Goal: Information Seeking & Learning: Learn about a topic

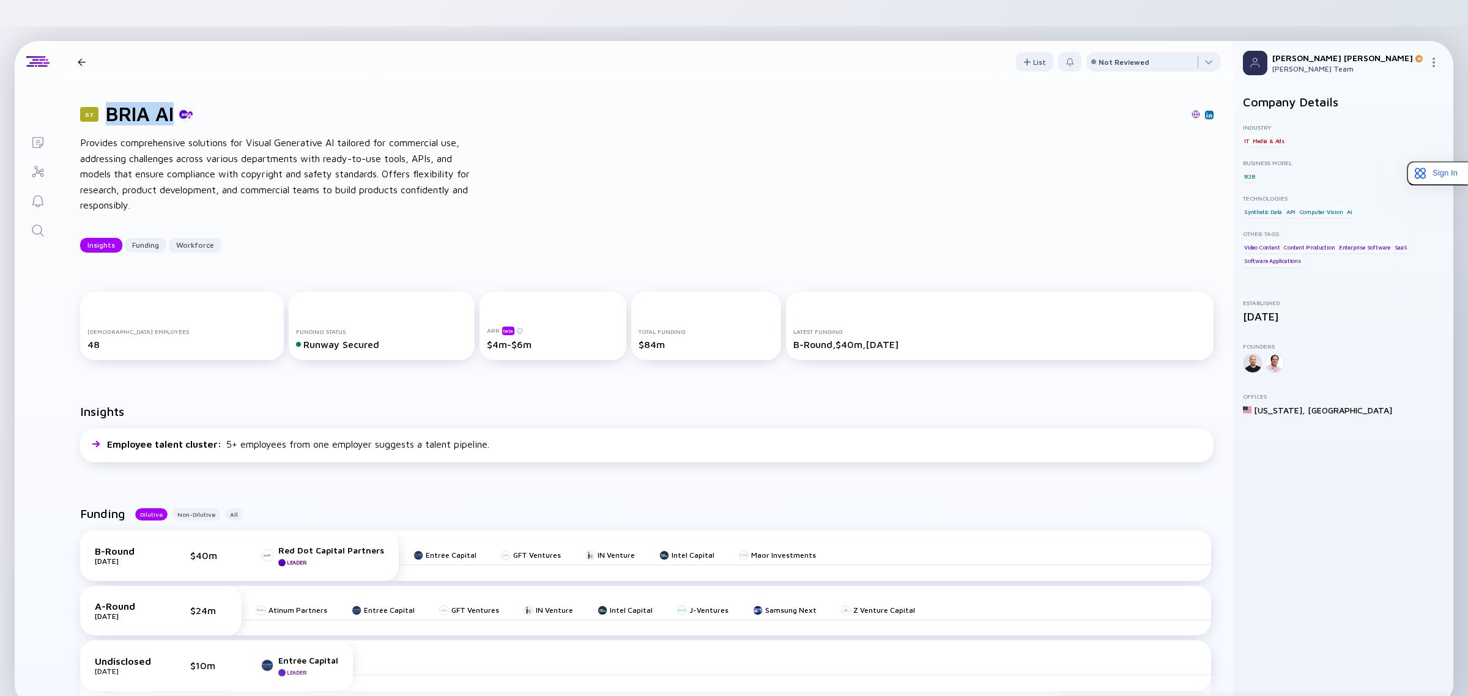
click at [40, 135] on icon "Lists" at bounding box center [38, 142] width 15 height 15
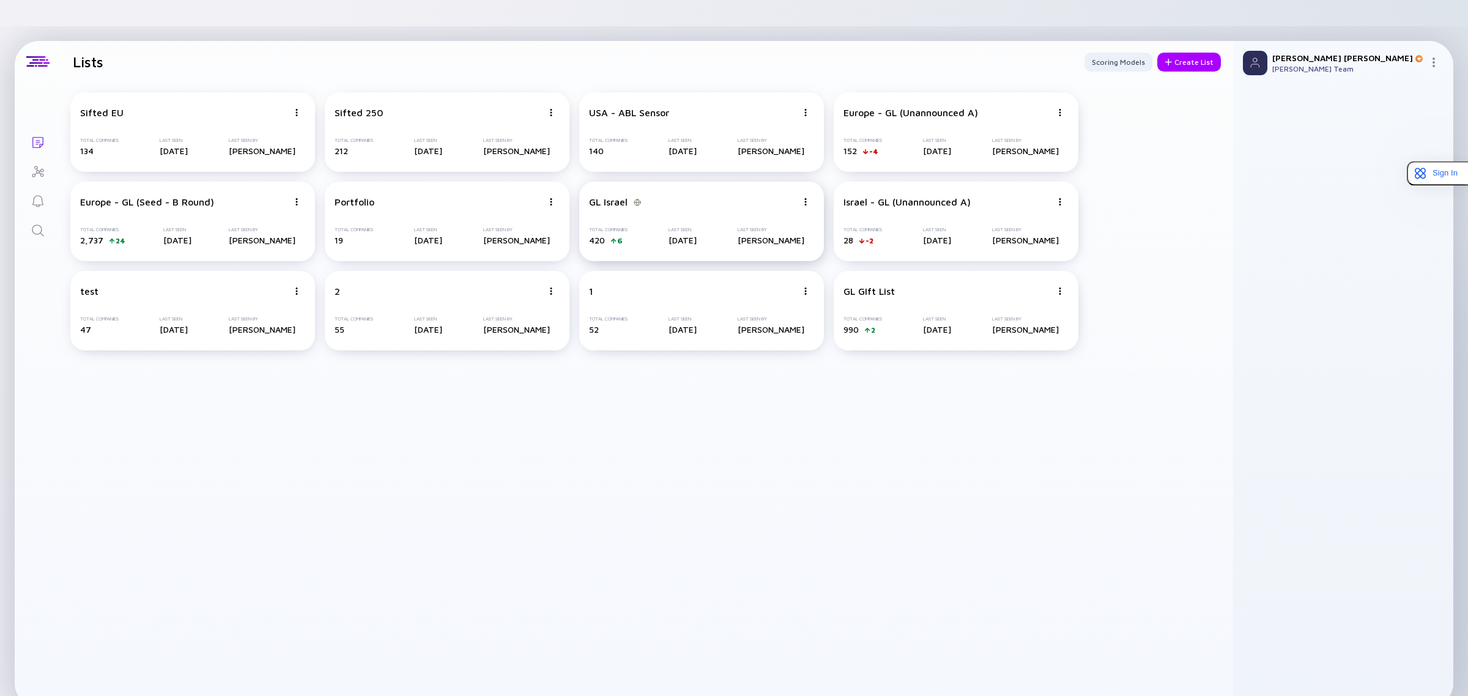
click at [782, 187] on div "GL Israel Total Companies 420 6 Last Seen [DATE] Last Seen By [PERSON_NAME]" at bounding box center [701, 222] width 245 height 80
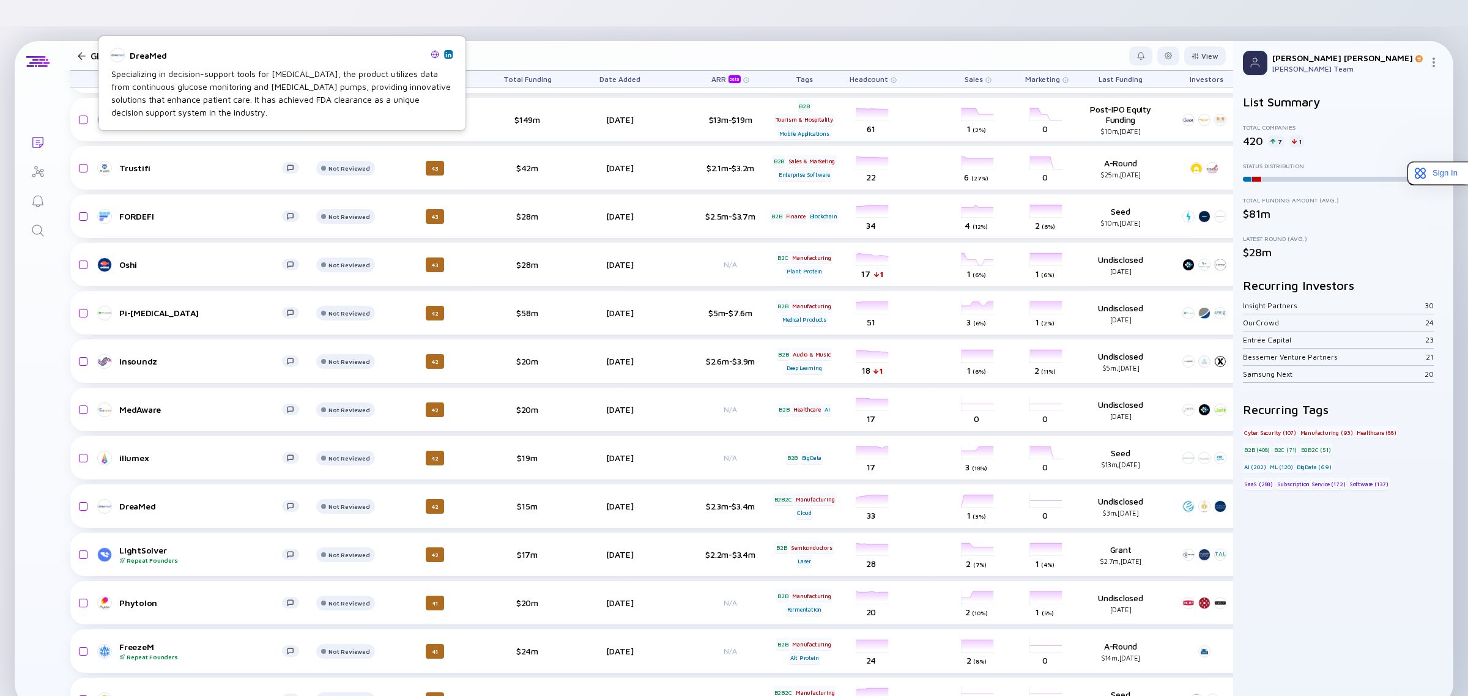
scroll to position [17231, 0]
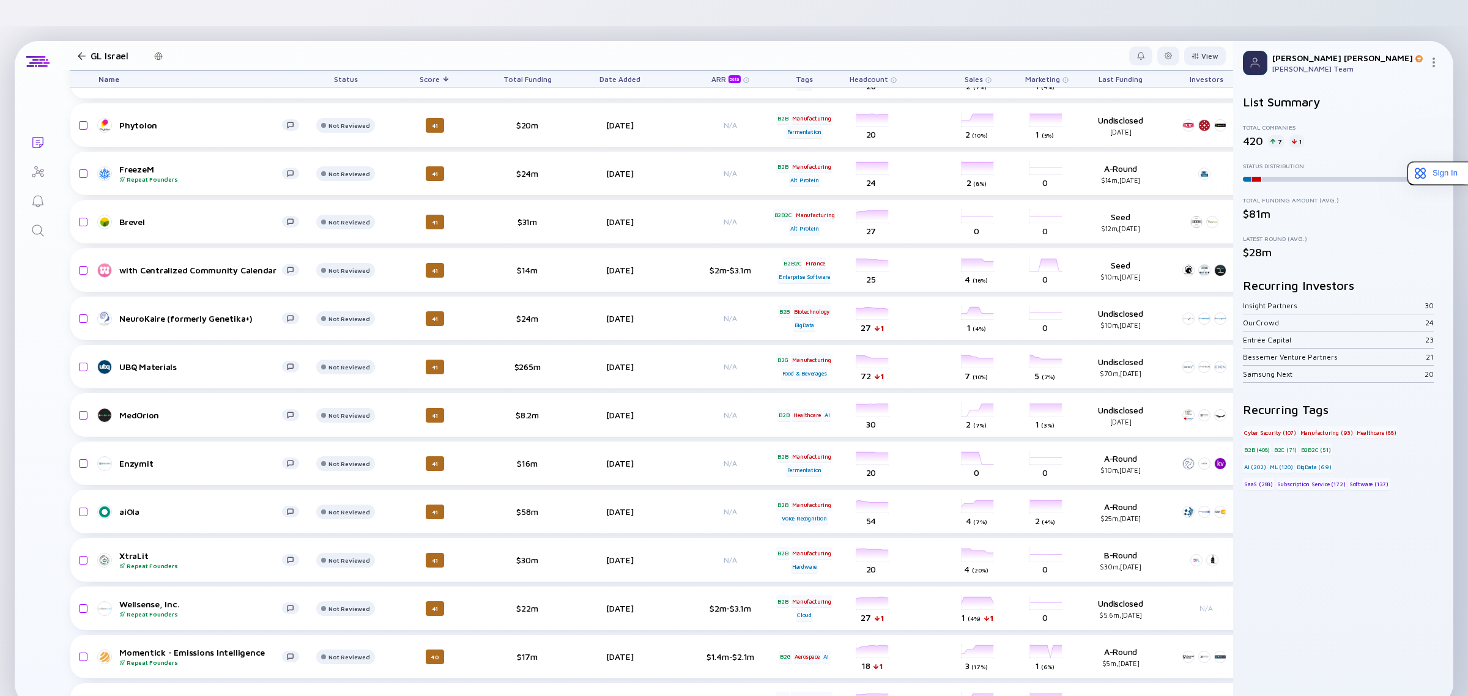
click at [45, 215] on link "Search" at bounding box center [38, 229] width 46 height 29
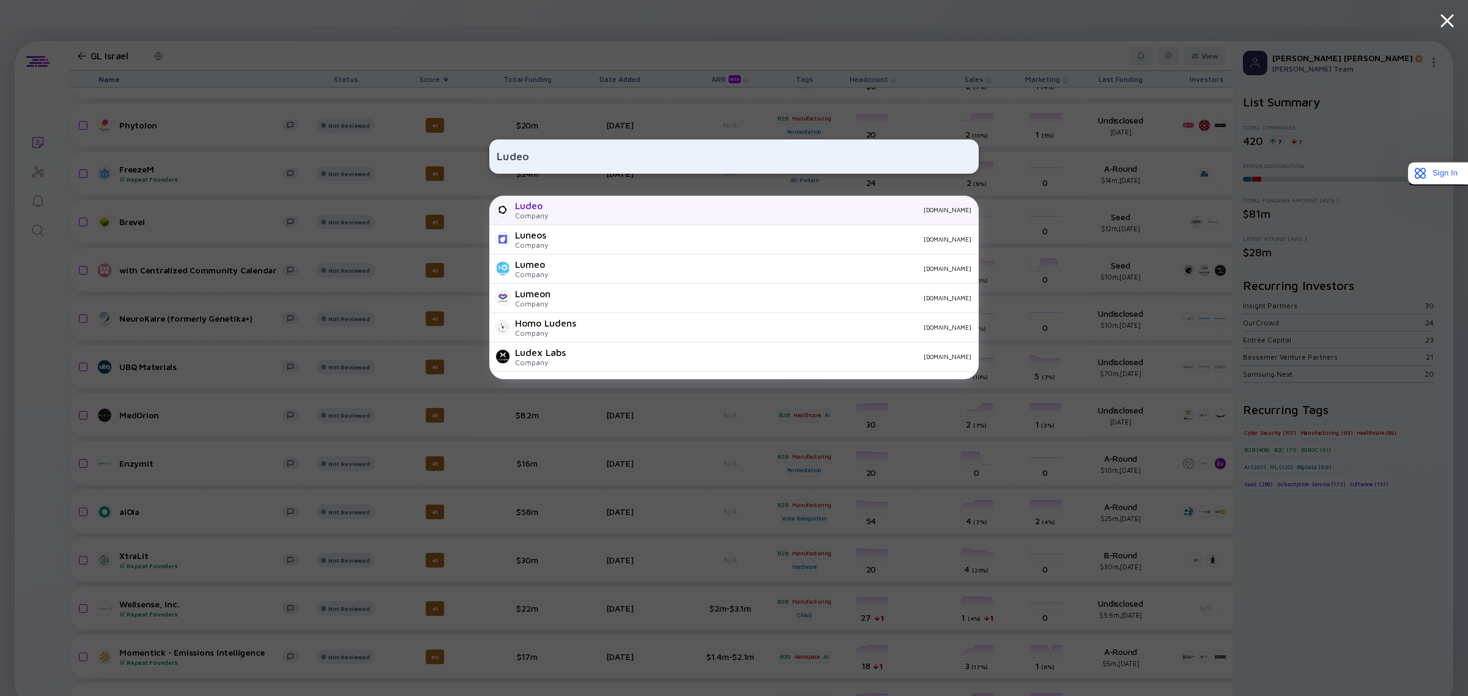
type input "Ludeo"
click at [521, 204] on div "Ludeo" at bounding box center [531, 205] width 33 height 11
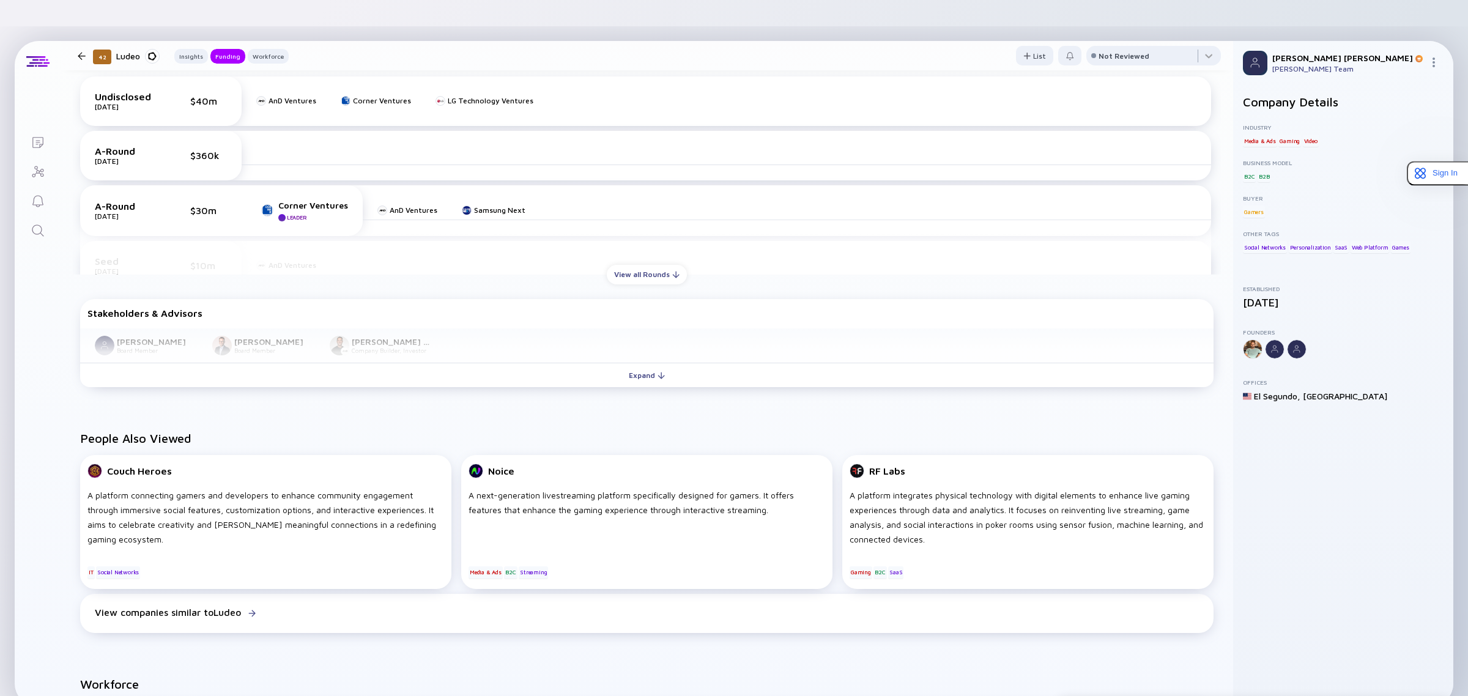
scroll to position [401, 0]
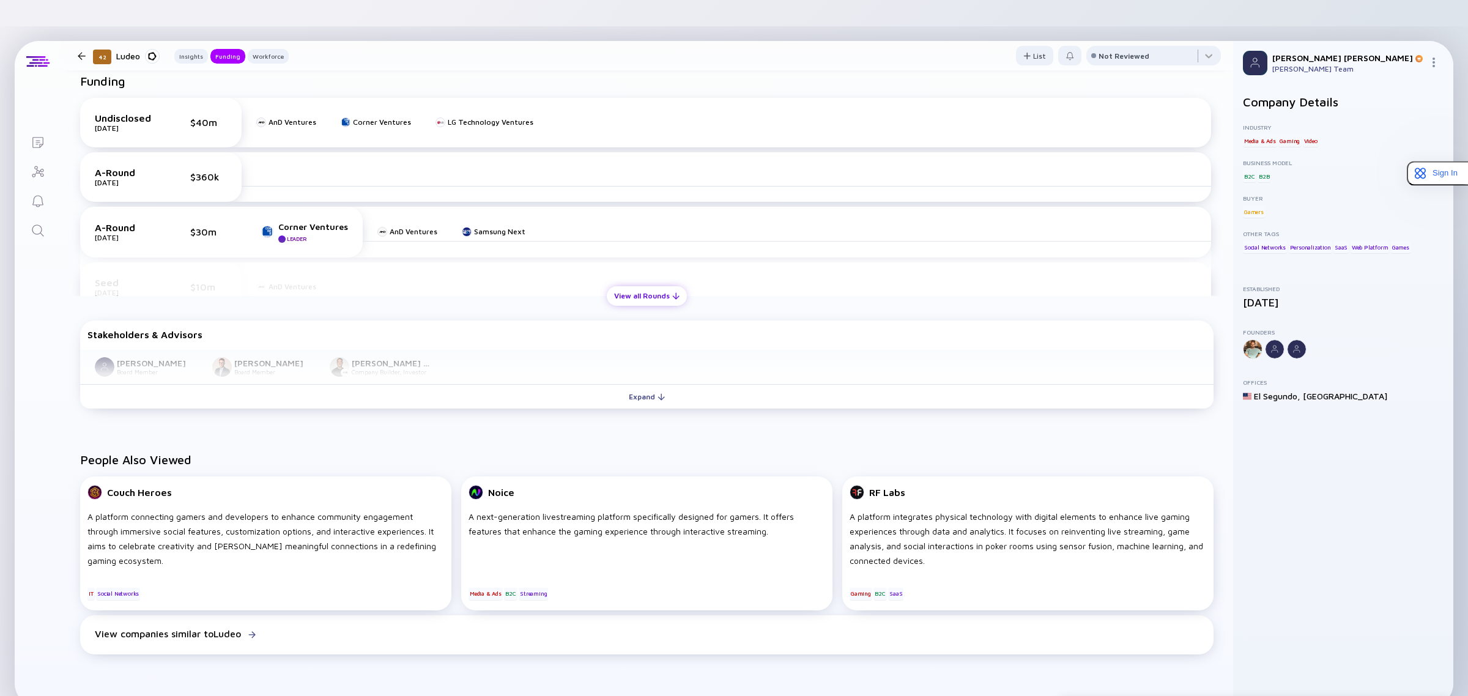
click at [655, 286] on div "View all Rounds" at bounding box center [647, 295] width 80 height 19
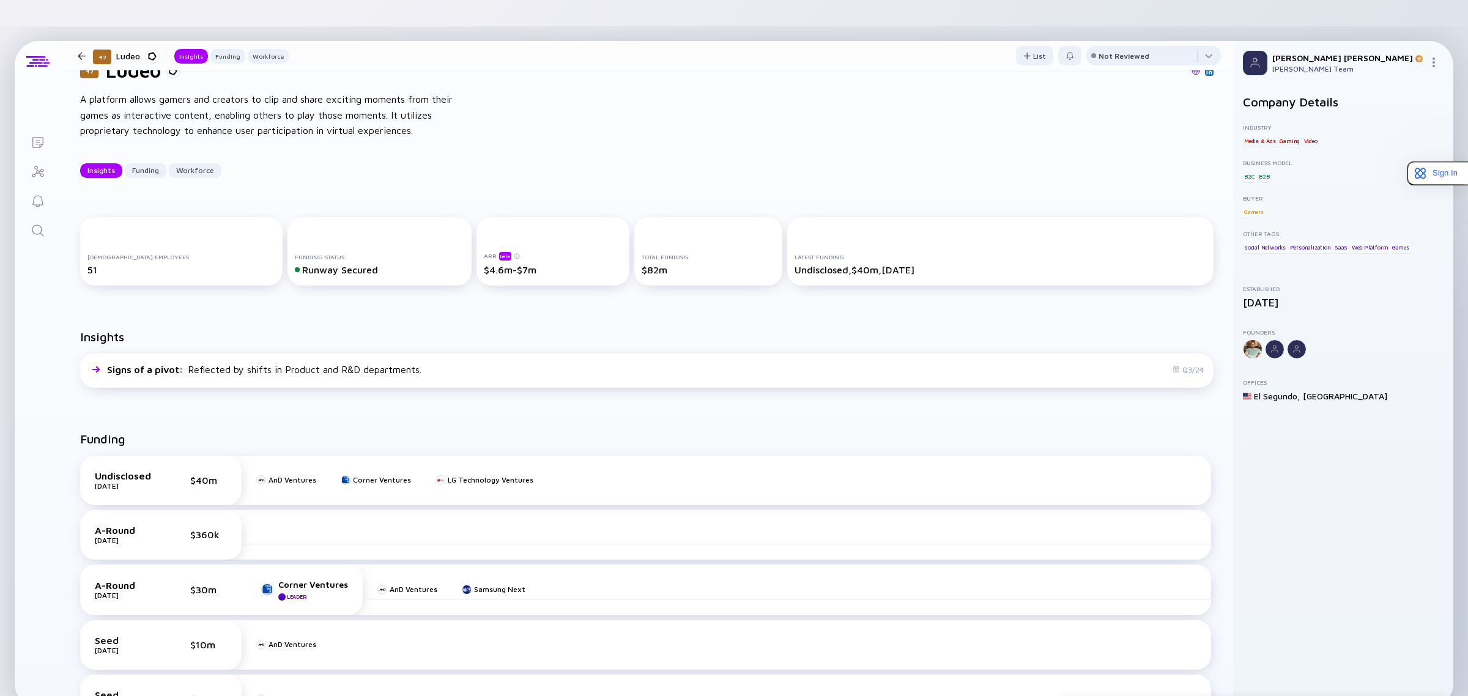
scroll to position [0, 0]
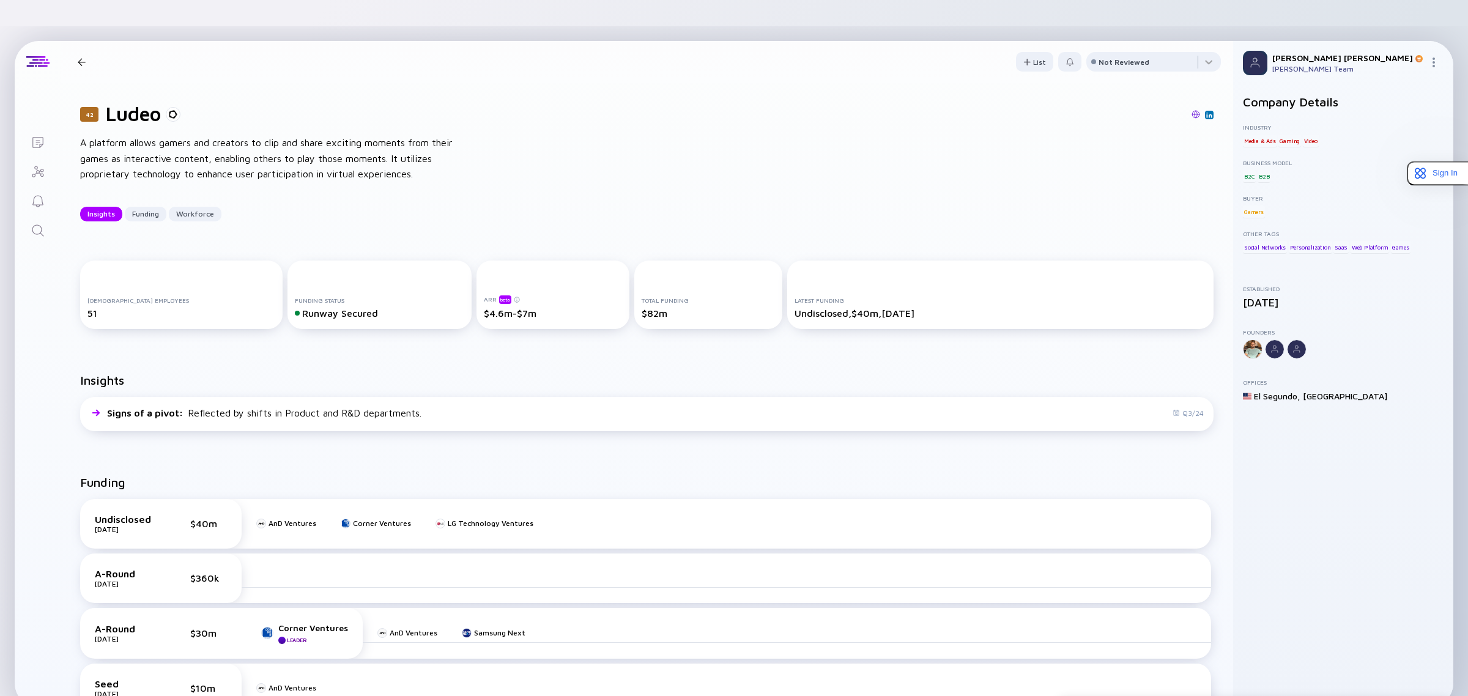
click at [1192, 110] on img at bounding box center [1196, 114] width 9 height 9
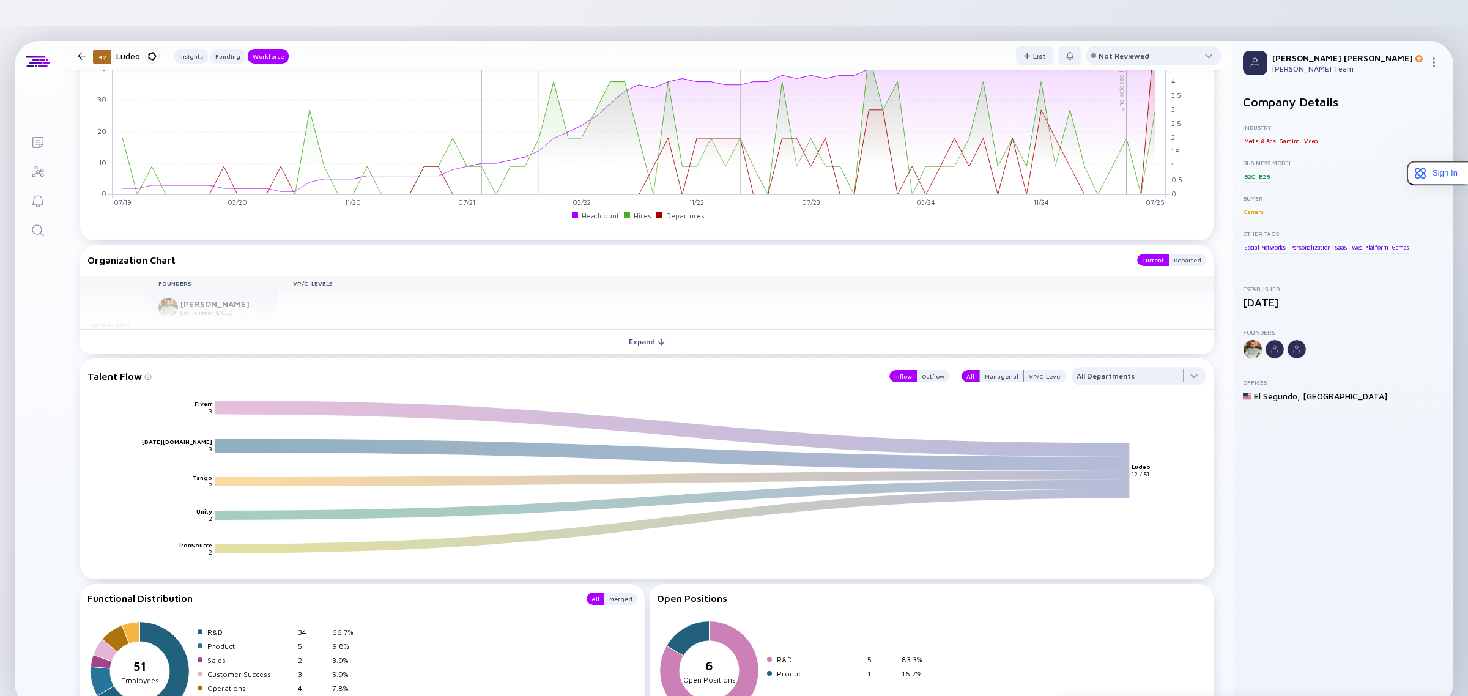
scroll to position [1198, 0]
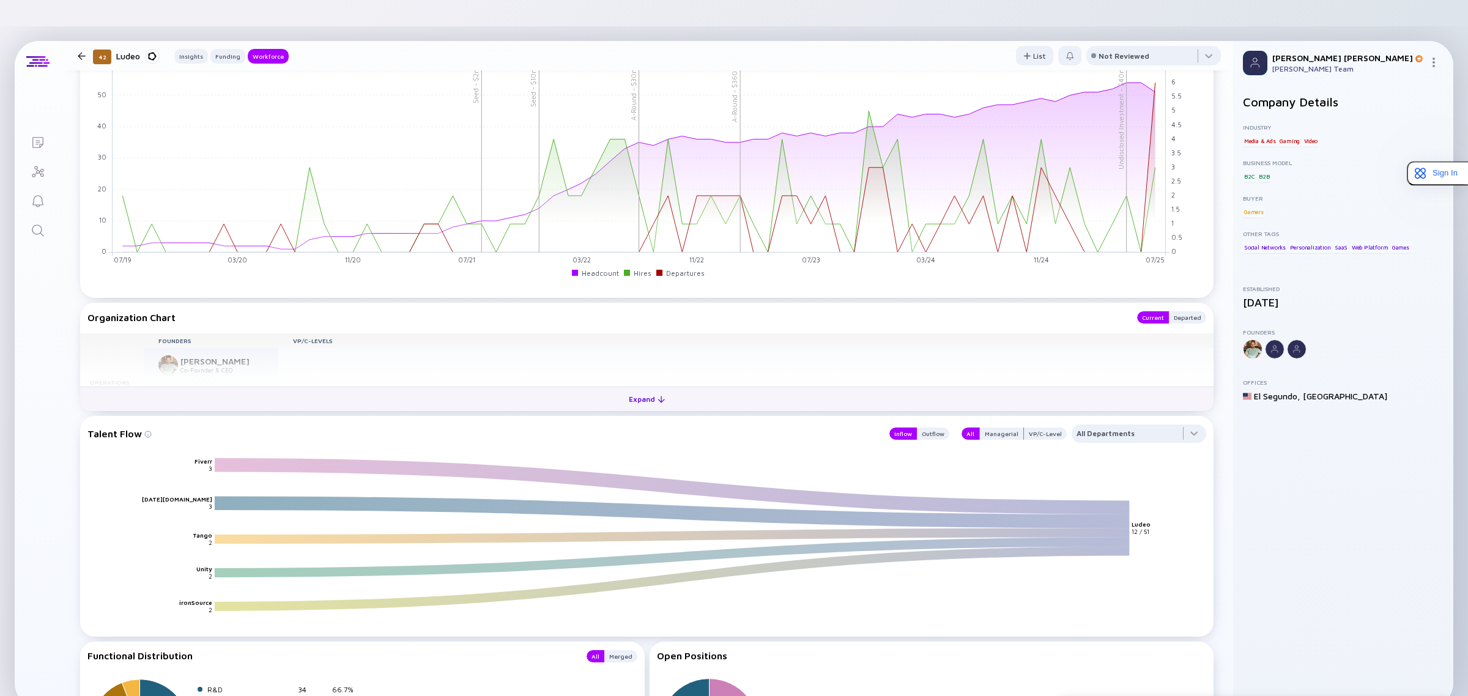
click at [245, 387] on button "Expand" at bounding box center [647, 399] width 1134 height 24
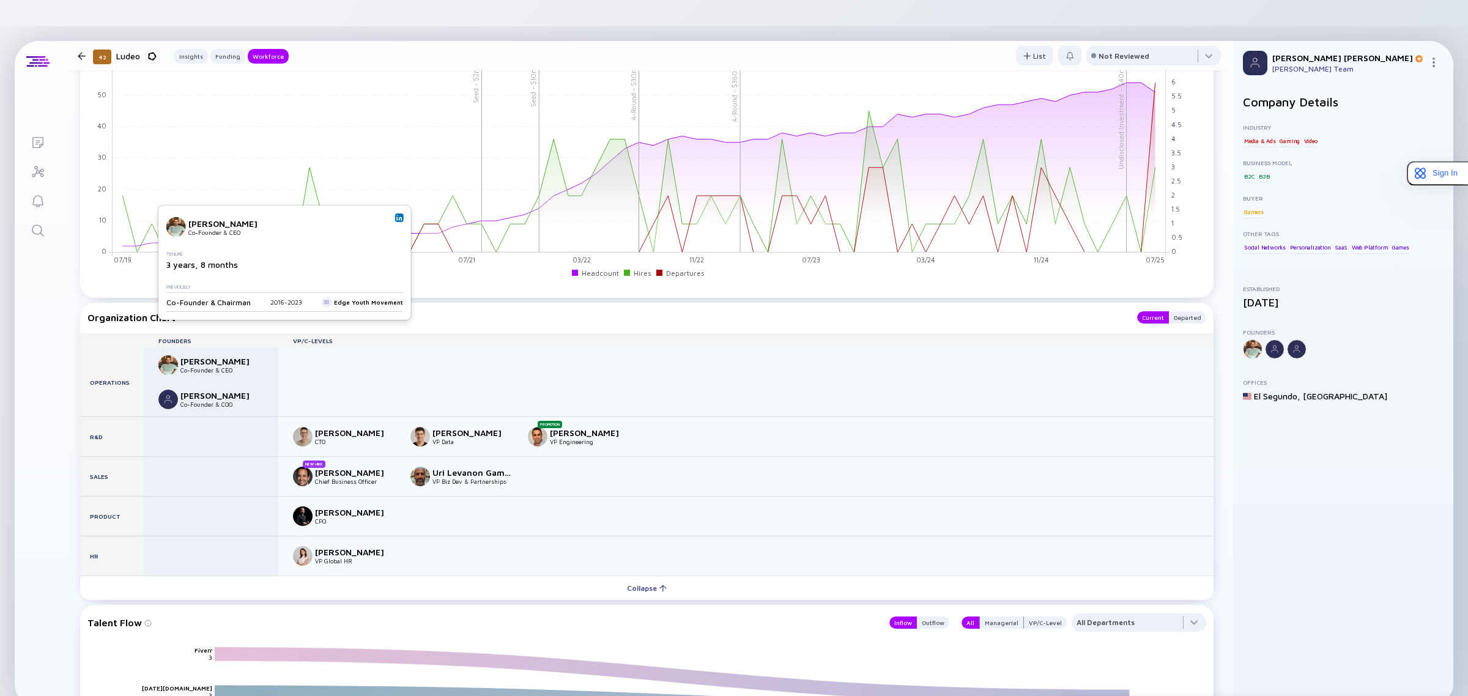
click at [396, 215] on img at bounding box center [399, 218] width 6 height 6
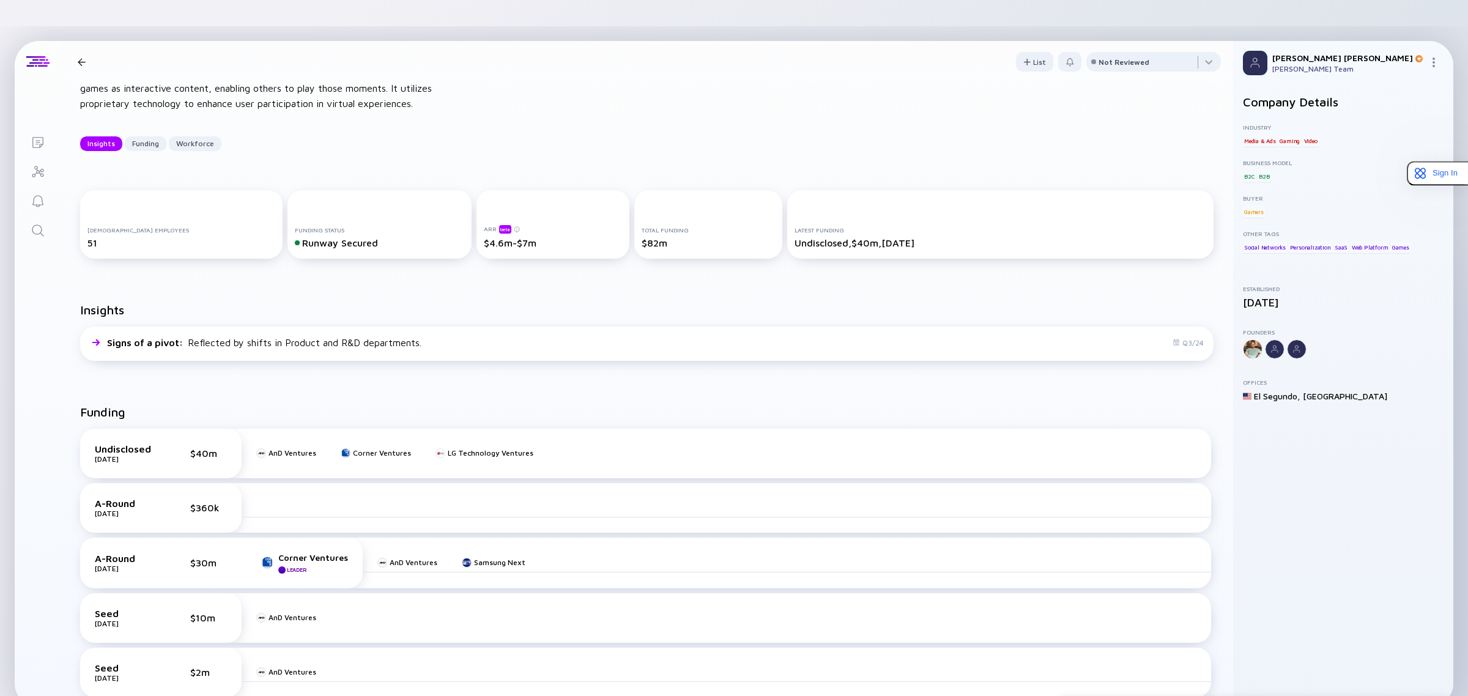
scroll to position [0, 0]
